Goal: Task Accomplishment & Management: Manage account settings

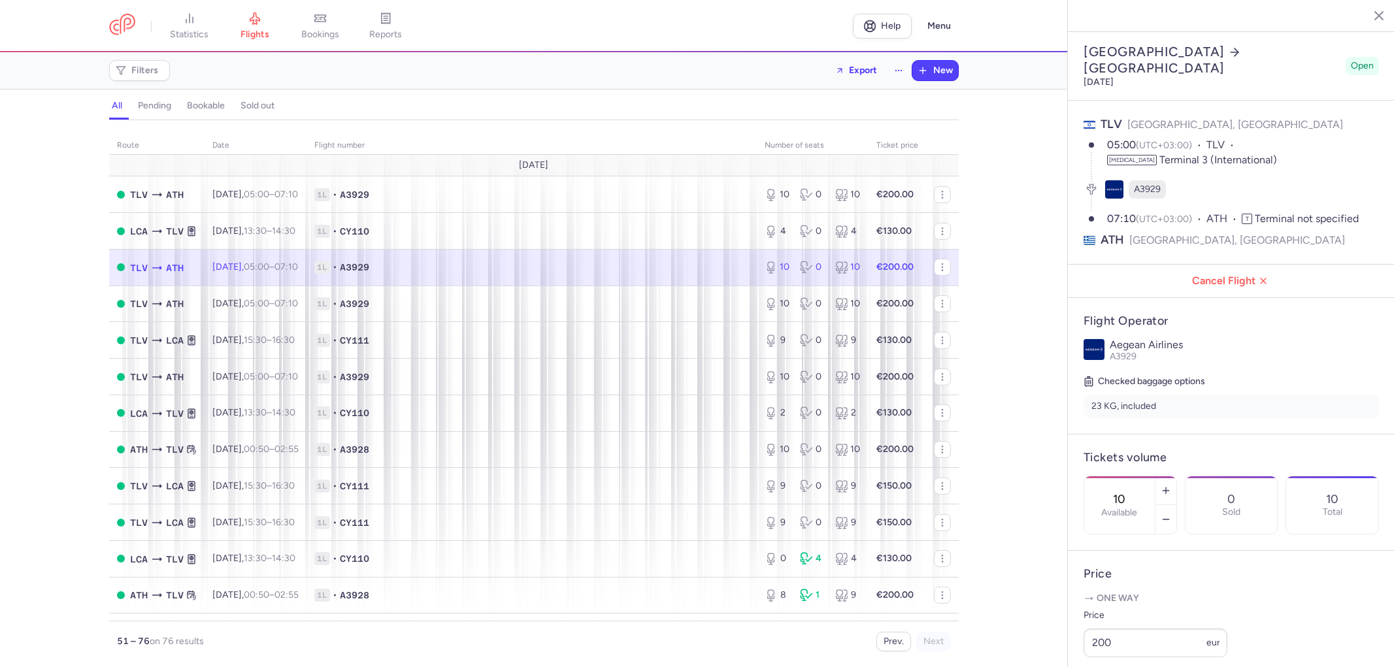
select select "days"
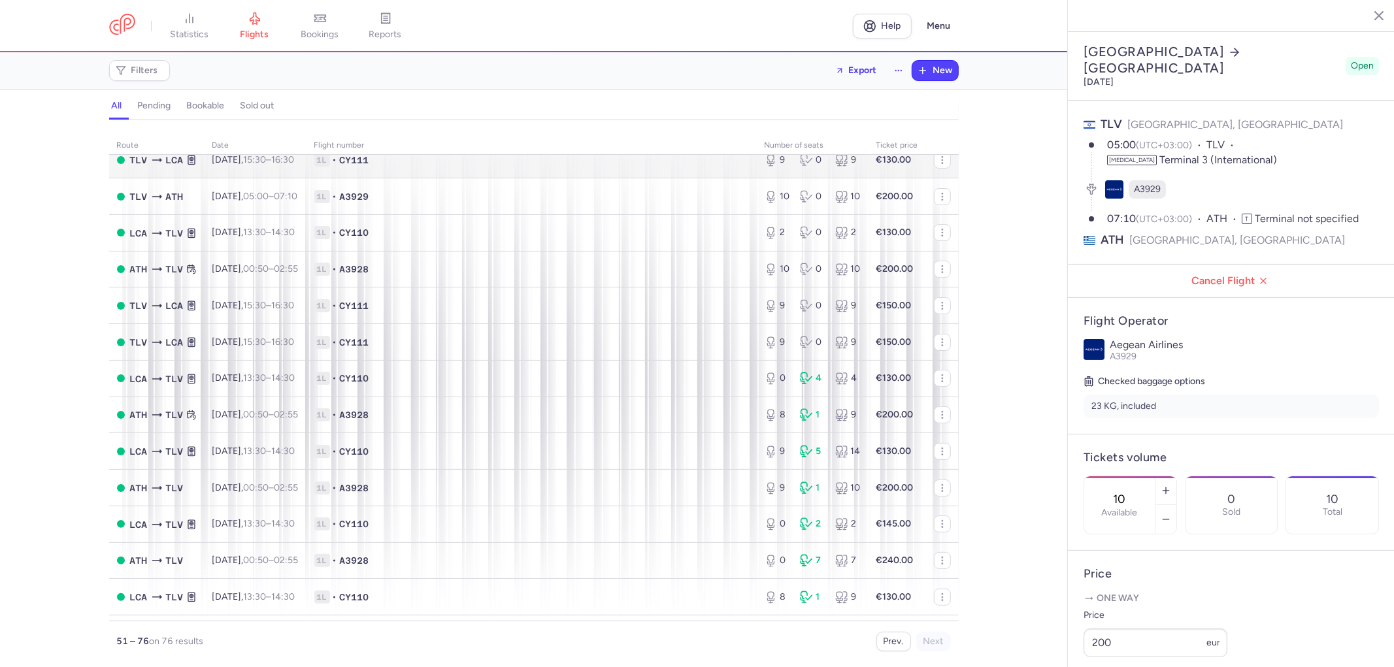
scroll to position [218, 0]
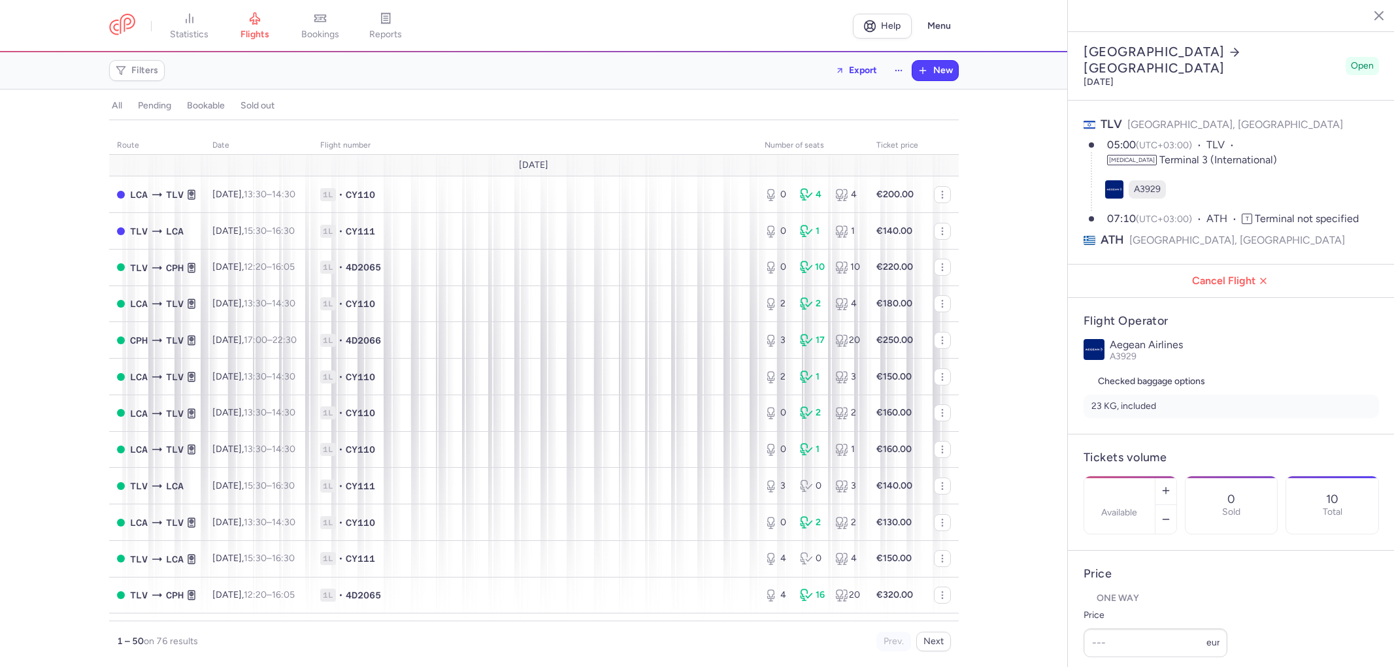
select select "days"
type input "10"
type input "200"
type input "1"
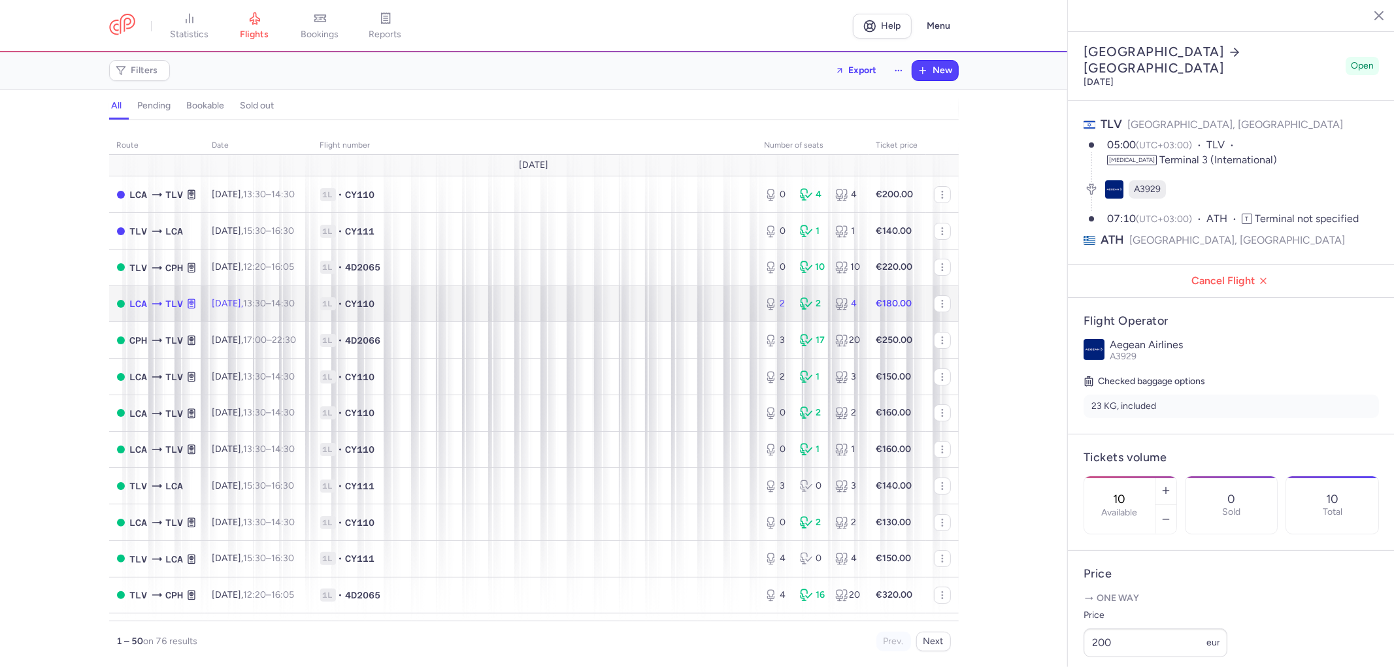
click at [666, 322] on td "1L • CY110" at bounding box center [534, 303] width 444 height 37
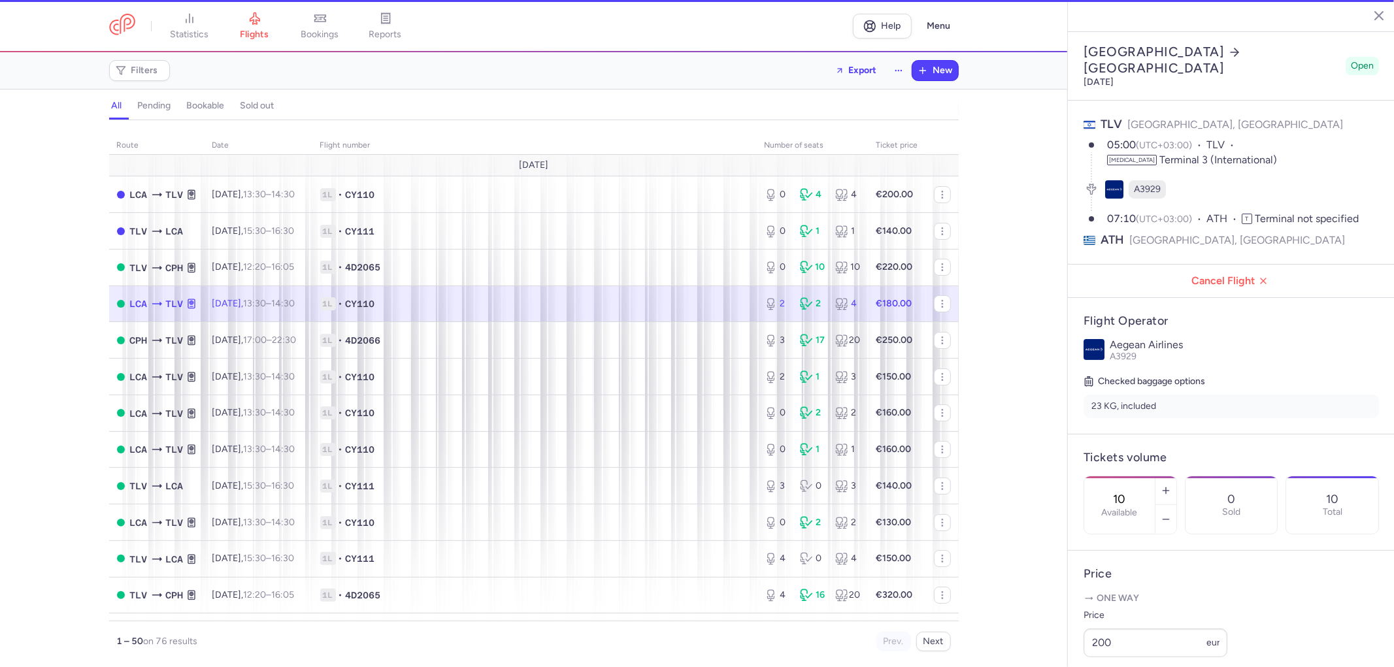
type input "2"
type input "8"
select select "hours"
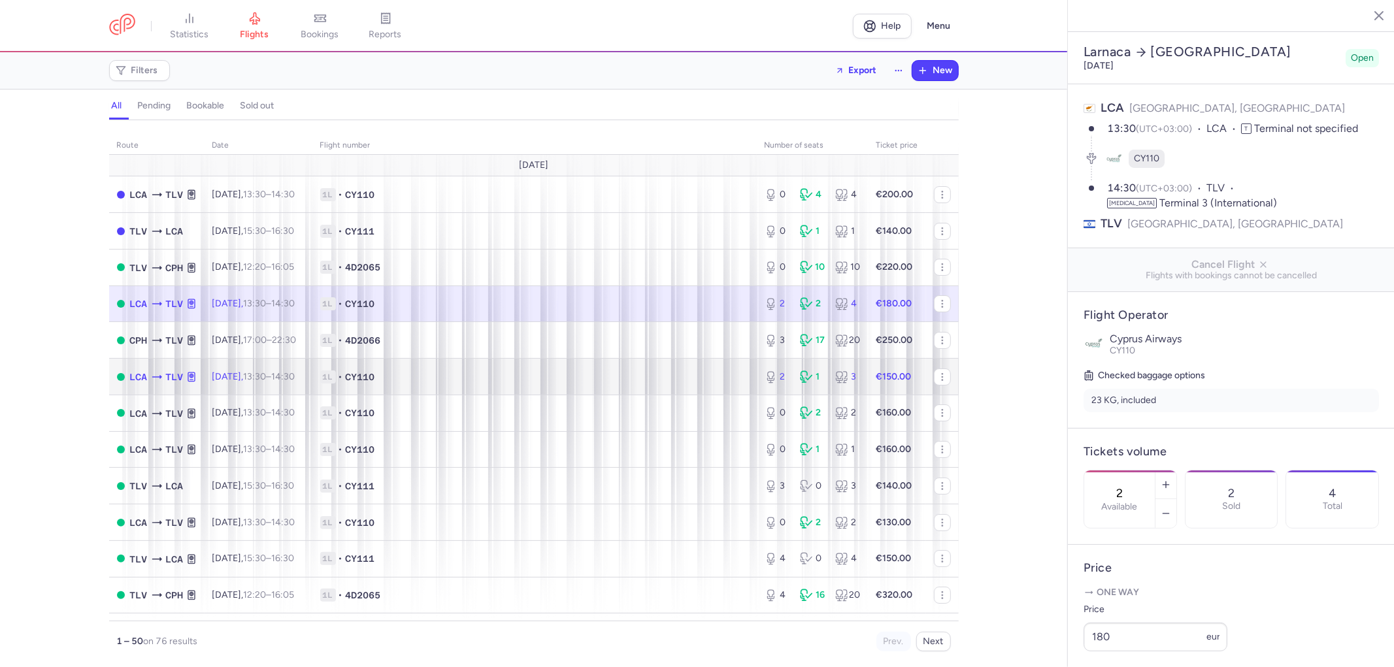
click at [605, 383] on span "1L • CY110" at bounding box center [534, 376] width 429 height 13
